Goal: Information Seeking & Learning: Learn about a topic

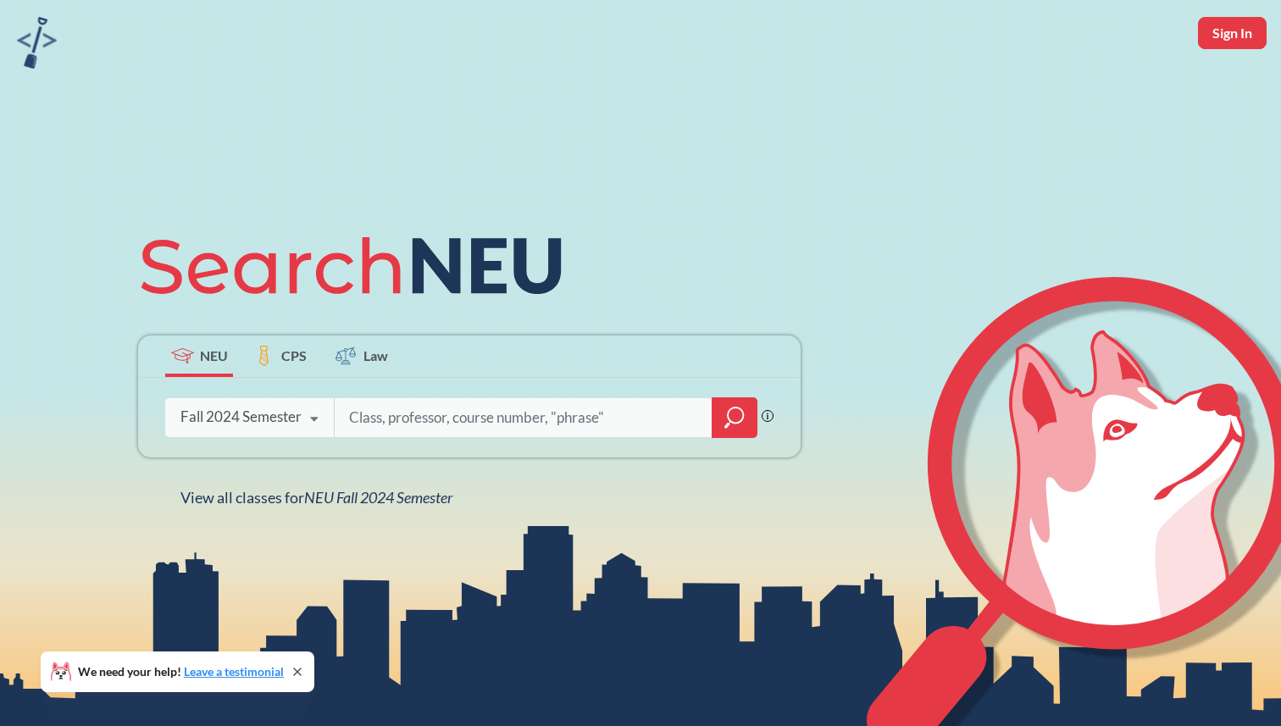
click at [273, 395] on div "Phrase search guarantees the exact search appears in the results. Ex. If you wa…" at bounding box center [469, 418] width 662 height 80
click at [278, 413] on div "Fall 2024 Semester" at bounding box center [240, 416] width 121 height 19
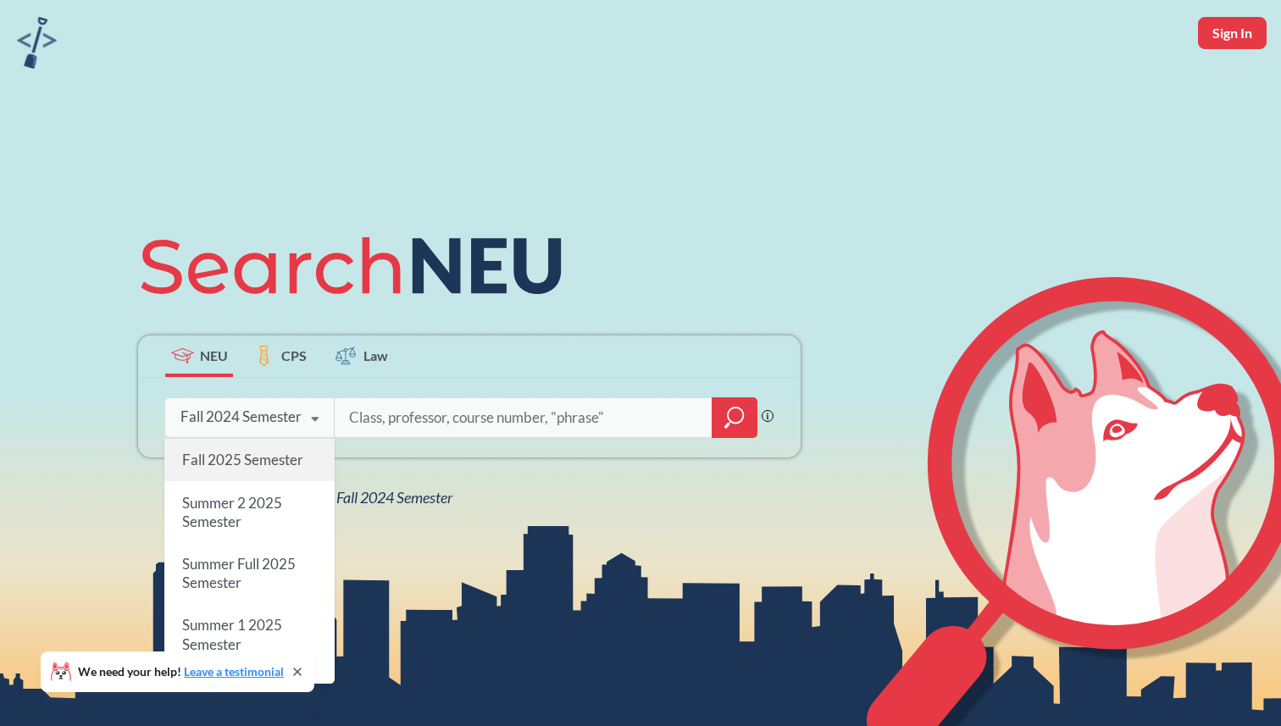
click at [264, 468] on div "Fall 2025 Semester" at bounding box center [249, 460] width 170 height 42
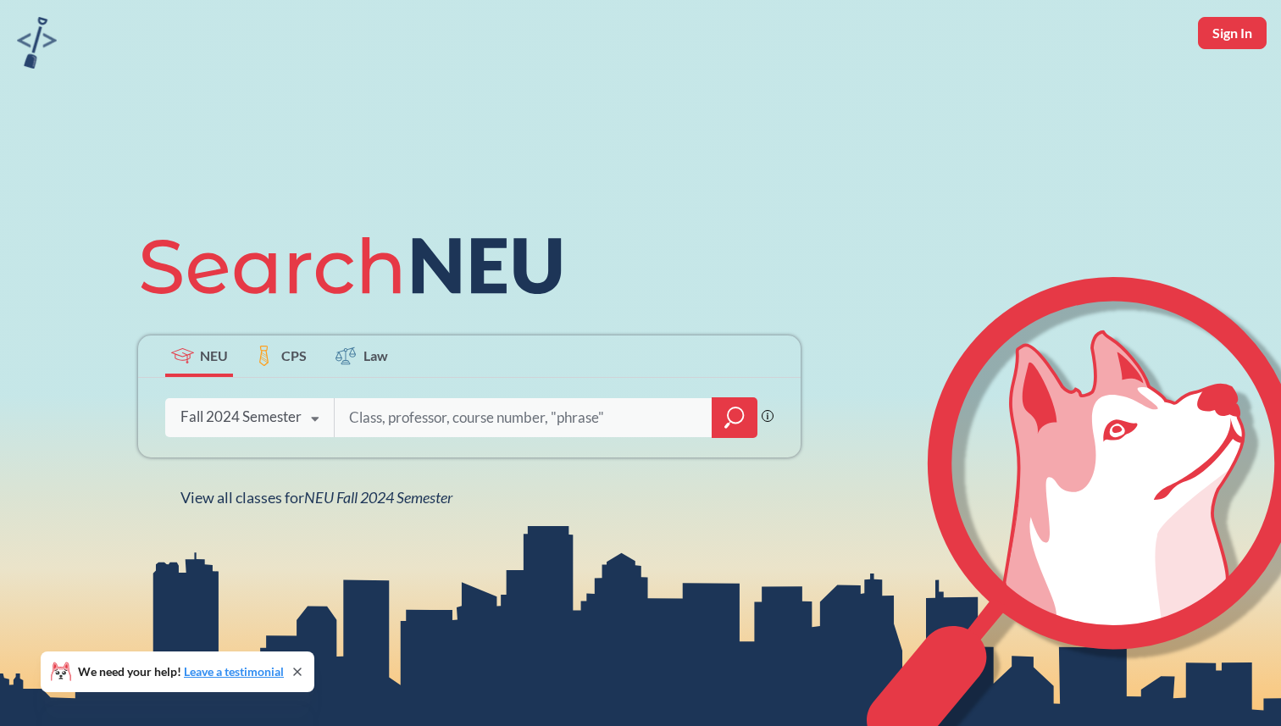
click at [434, 413] on input "search" at bounding box center [523, 418] width 352 height 36
type input "advanced control"
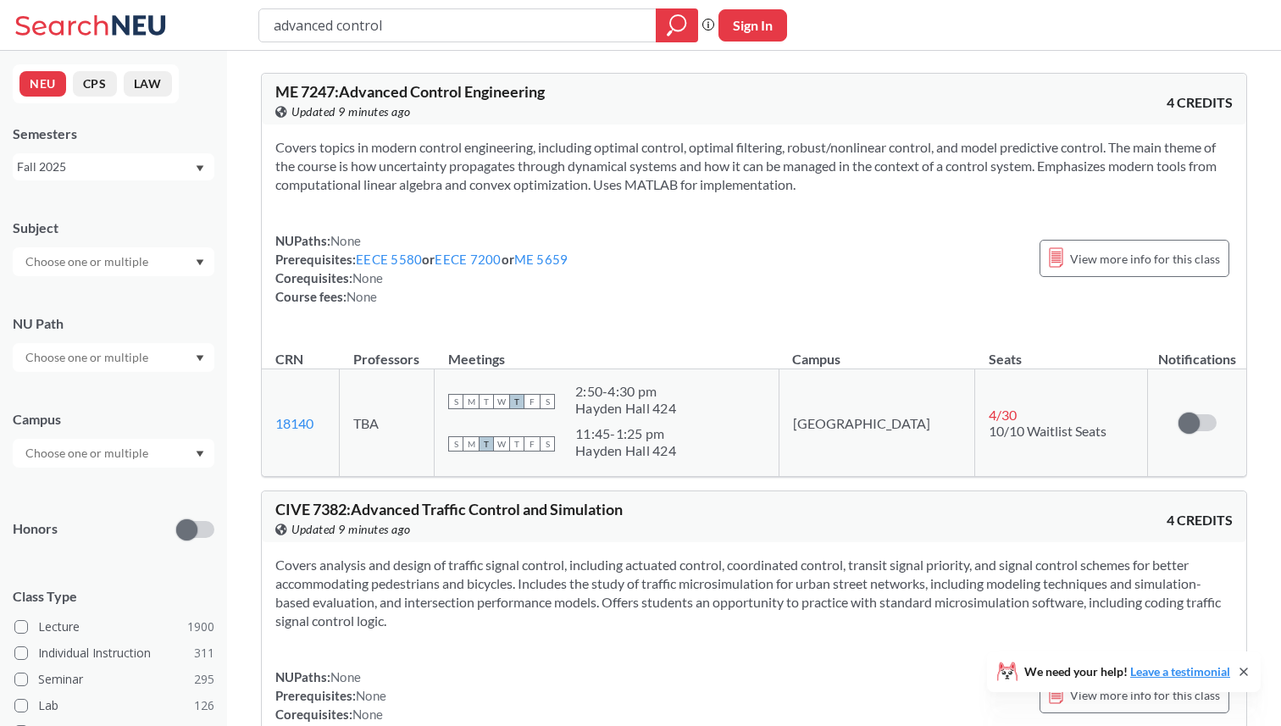
click at [870, 268] on div "NUPaths: None Prerequisites: EECE 5580 or EECE 7200 or ME 5659 Corequisites: No…" at bounding box center [753, 268] width 957 height 75
